Goal: Transaction & Acquisition: Book appointment/travel/reservation

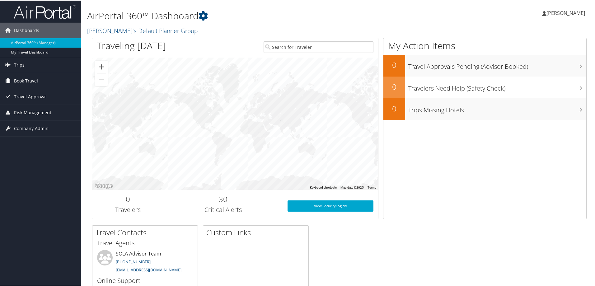
click at [34, 80] on span "Book Travel" at bounding box center [26, 80] width 24 height 16
click at [26, 94] on link "Approval Request (Beta)" at bounding box center [40, 92] width 81 height 9
click at [25, 79] on span "Book Travel" at bounding box center [26, 80] width 24 height 16
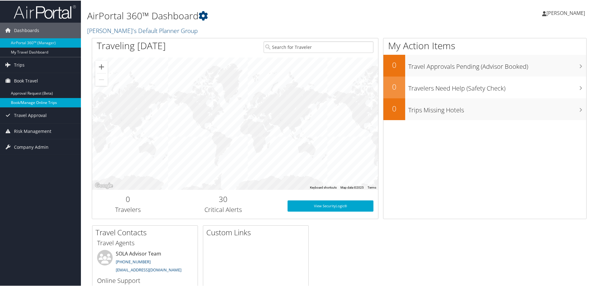
click at [24, 104] on link "Book/Manage Online Trips" at bounding box center [40, 101] width 81 height 9
